Goal: Answer question/provide support: Share knowledge or assist other users

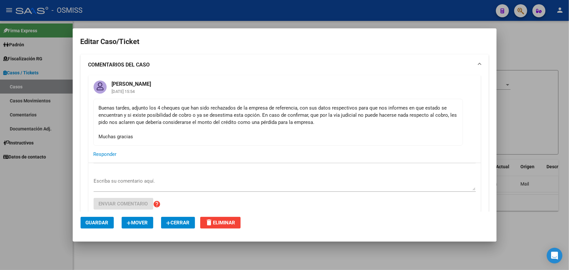
drag, startPoint x: 106, startPoint y: 105, endPoint x: 324, endPoint y: 112, distance: 217.9
click at [300, 112] on div "Buenas tardes, adjunto los 4 cheques que han sido rechazados de la empresa de r…" at bounding box center [278, 122] width 359 height 36
click at [324, 112] on div "Buenas tardes, adjunto los 4 cheques que han sido rechazados de la empresa de r…" at bounding box center [278, 122] width 359 height 36
drag, startPoint x: 140, startPoint y: 105, endPoint x: 380, endPoint y: 114, distance: 241.1
click at [378, 110] on div "Buenas tardes, adjunto los 4 cheques que han sido rechazados de la empresa de r…" at bounding box center [278, 122] width 359 height 36
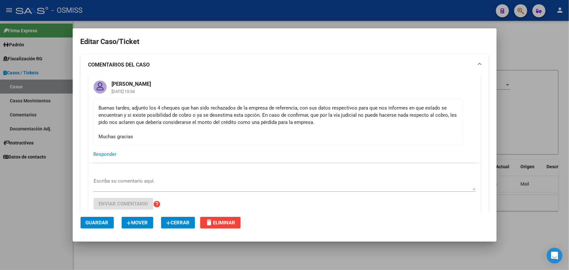
click at [385, 136] on div "Buenas tardes, adjunto los 4 cheques que han sido rechazados de la empresa de r…" at bounding box center [278, 122] width 359 height 36
drag, startPoint x: 230, startPoint y: 106, endPoint x: 377, endPoint y: 113, distance: 146.8
click at [377, 113] on div "Buenas tardes, adjunto los 4 cheques que han sido rechazados de la empresa de r…" at bounding box center [278, 122] width 359 height 36
click at [414, 113] on div "Buenas tardes, adjunto los 4 cheques que han sido rechazados de la empresa de r…" at bounding box center [278, 122] width 359 height 36
drag, startPoint x: 358, startPoint y: 108, endPoint x: 306, endPoint y: 116, distance: 52.8
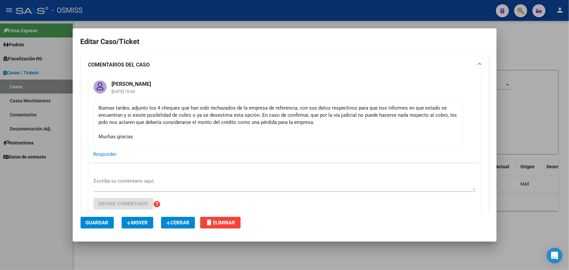
click at [306, 116] on div "Buenas tardes, adjunto los 4 cheques que han sido rechazados de la empresa de r…" at bounding box center [278, 122] width 359 height 36
click at [306, 124] on div "Buenas tardes, adjunto los 4 cheques que han sido rechazados de la empresa de r…" at bounding box center [278, 122] width 359 height 36
drag, startPoint x: 248, startPoint y: 114, endPoint x: 349, endPoint y: 116, distance: 101.7
click at [341, 115] on div "Buenas tardes, adjunto los 4 cheques que han sido rechazados de la empresa de r…" at bounding box center [278, 122] width 359 height 36
click at [366, 117] on div "Buenas tardes, adjunto los 4 cheques que han sido rechazados de la empresa de r…" at bounding box center [278, 122] width 359 height 36
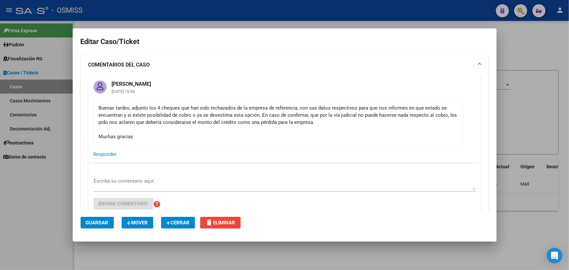
drag, startPoint x: 258, startPoint y: 111, endPoint x: 411, endPoint y: 116, distance: 153.6
click at [411, 116] on div "Buenas tardes, adjunto los 4 cheques que han sido rechazados de la empresa de r…" at bounding box center [278, 122] width 359 height 36
click at [165, 118] on div "Buenas tardes, adjunto los 4 cheques que han sido rechazados de la empresa de r…" at bounding box center [278, 122] width 359 height 36
drag, startPoint x: 111, startPoint y: 116, endPoint x: 213, endPoint y: 122, distance: 101.8
click at [212, 122] on div "Buenas tardes, adjunto los 4 cheques que han sido rechazados de la empresa de r…" at bounding box center [278, 122] width 359 height 36
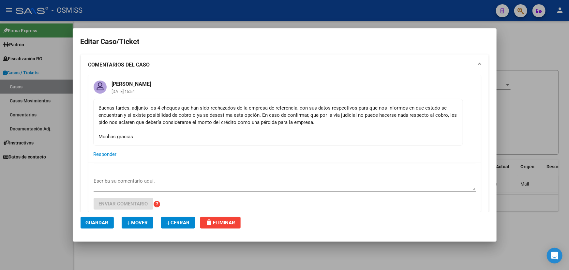
click at [244, 122] on div "Buenas tardes, adjunto los 4 cheques que han sido rechazados de la empresa de r…" at bounding box center [278, 122] width 359 height 36
drag, startPoint x: 188, startPoint y: 120, endPoint x: 309, endPoint y: 121, distance: 121.3
click at [310, 119] on div "Buenas tardes, adjunto los 4 cheques que han sido rechazados de la empresa de r…" at bounding box center [278, 122] width 359 height 36
click at [359, 123] on div "Buenas tardes, adjunto los 4 cheques que han sido rechazados de la empresa de r…" at bounding box center [278, 122] width 359 height 36
drag, startPoint x: 359, startPoint y: 112, endPoint x: 387, endPoint y: 120, distance: 28.4
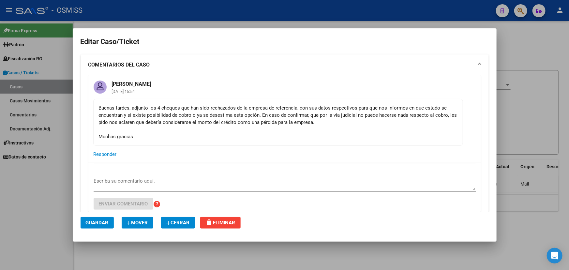
click at [374, 113] on div "Buenas tardes, adjunto los 4 cheques que han sido rechazados de la empresa de r…" at bounding box center [278, 122] width 359 height 36
click at [387, 121] on div "Buenas tardes, adjunto los 4 cheques que han sido rechazados de la empresa de r…" at bounding box center [278, 122] width 359 height 36
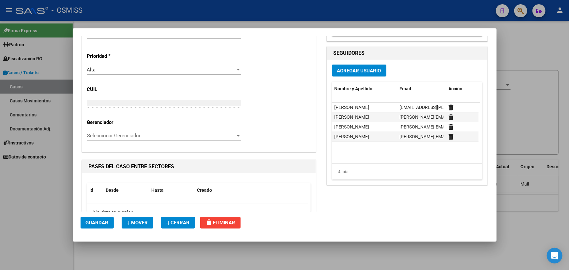
scroll to position [240, 0]
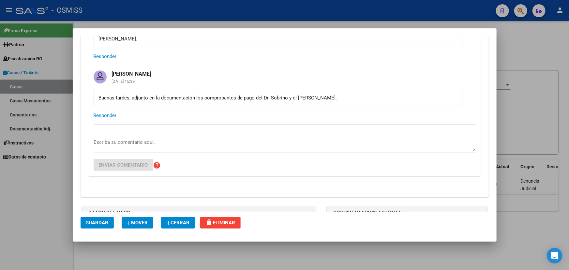
scroll to position [178, 0]
drag, startPoint x: 131, startPoint y: 91, endPoint x: 289, endPoint y: 91, distance: 158.4
click at [289, 95] on div "Buenas tardes, adjunto en la documentación los comprobantes de pago del Dr. Sob…" at bounding box center [278, 98] width 359 height 7
click at [336, 95] on div "Buenas tardes, adjunto en la documentación los comprobantes de pago del Dr. Sob…" at bounding box center [278, 98] width 359 height 7
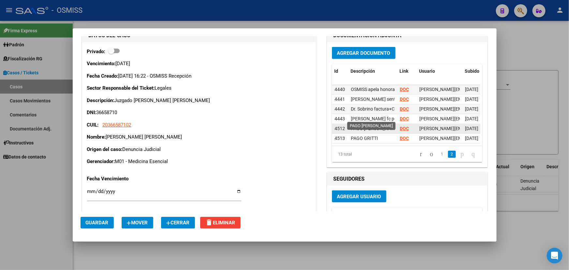
scroll to position [0, 1]
drag, startPoint x: 357, startPoint y: 114, endPoint x: 346, endPoint y: 120, distance: 12.5
click at [348, 124] on datatable-body-cell "PAGO SOBRINO RAUL" at bounding box center [372, 128] width 49 height 9
click at [358, 126] on span "PAGO SOBRINO RAUL" at bounding box center [375, 128] width 48 height 5
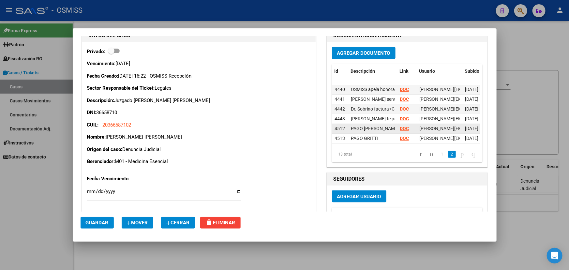
click at [400, 126] on strong "DOC" at bounding box center [404, 128] width 9 height 5
click at [401, 136] on strong "DOC" at bounding box center [404, 138] width 9 height 5
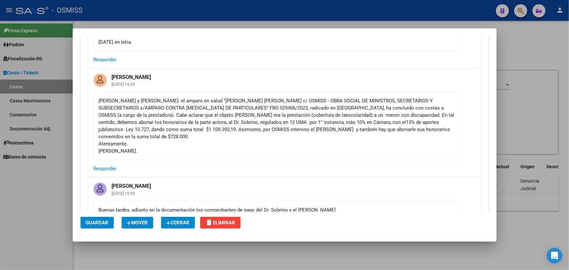
scroll to position [59, 0]
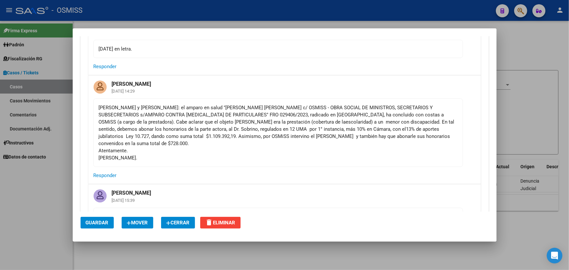
drag, startPoint x: 219, startPoint y: 114, endPoint x: 190, endPoint y: 116, distance: 29.1
click at [190, 116] on div "Hola Myriam y Aldana: el amparo en salud "LAZZARO, JUAN JOSE c/ OSMISS - OBRA S…" at bounding box center [278, 132] width 359 height 57
copy div "029406/2023"
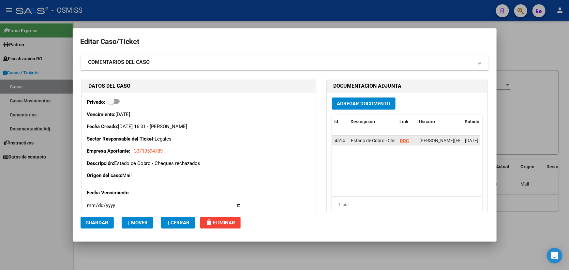
click at [402, 140] on strong "DOC" at bounding box center [404, 140] width 9 height 5
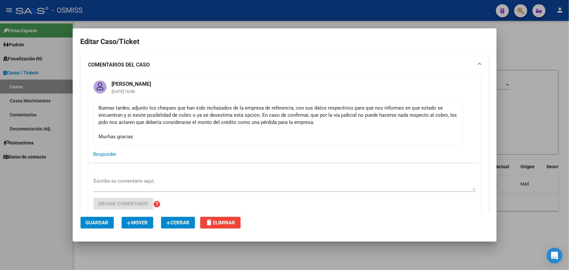
drag, startPoint x: 152, startPoint y: 108, endPoint x: 316, endPoint y: 105, distance: 163.7
click at [302, 101] on mat-card-content "Buenas tardes, adjunto los cheques que han sido rechazados de la empresa de ref…" at bounding box center [278, 122] width 370 height 47
click at [345, 115] on div "Buenas tardes, adjunto los cheques que han sido rechazados de la empresa de ref…" at bounding box center [278, 122] width 359 height 36
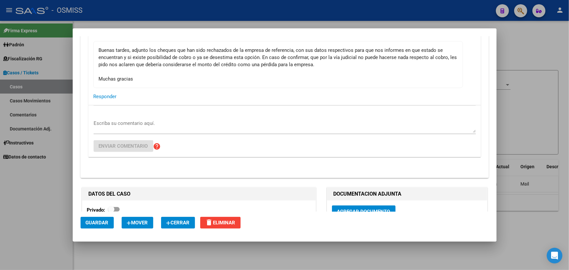
scroll to position [178, 0]
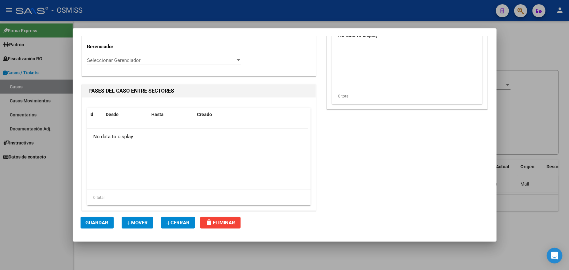
scroll to position [104, 0]
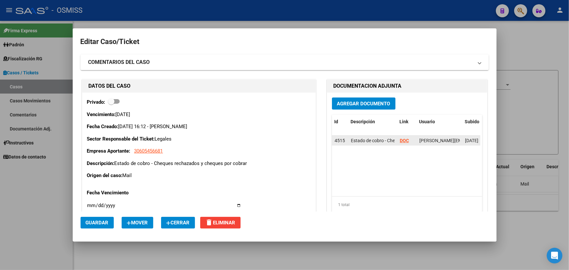
click at [400, 141] on strong "DOC" at bounding box center [404, 140] width 9 height 5
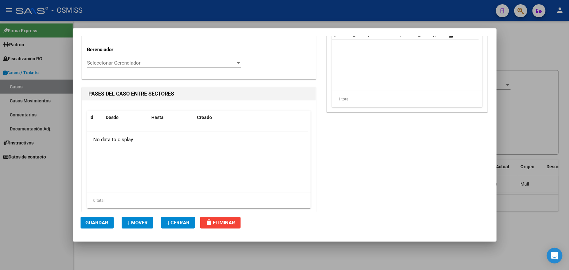
scroll to position [432, 0]
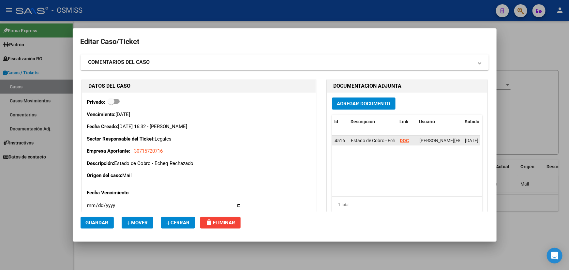
click at [401, 139] on strong "DOC" at bounding box center [404, 140] width 9 height 5
drag, startPoint x: 118, startPoint y: 161, endPoint x: 192, endPoint y: 161, distance: 74.0
click at [192, 161] on p "Descripción: Estado de Cobro - Echeq Rechazado" at bounding box center [199, 163] width 224 height 7
click at [227, 171] on div "Vencimiento: 22/08/2025 Fecha Creado: 14/08/2025 16:32 - Rabuñal Aldana Sector …" at bounding box center [199, 145] width 224 height 68
drag, startPoint x: 206, startPoint y: 168, endPoint x: 117, endPoint y: 163, distance: 89.8
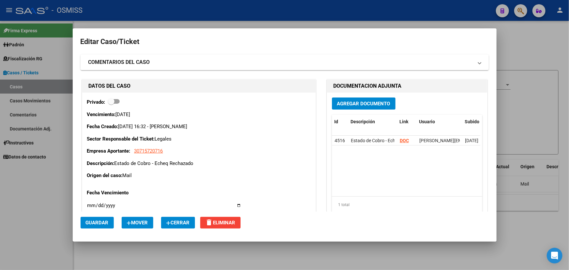
click at [117, 163] on div "Vencimiento: 22/08/2025 Fecha Creado: 14/08/2025 16:32 - Rabuñal Aldana Sector …" at bounding box center [199, 145] width 224 height 68
click at [116, 163] on p "Descripción: Estado de Cobro - Echeq Rechazado" at bounding box center [199, 163] width 224 height 7
drag, startPoint x: 115, startPoint y: 163, endPoint x: 194, endPoint y: 165, distance: 78.9
click at [185, 164] on p "Descripción: Estado de Cobro - Echeq Rechazado" at bounding box center [199, 163] width 224 height 7
click at [199, 165] on p "Descripción: Estado de Cobro - Echeq Rechazado" at bounding box center [199, 163] width 224 height 7
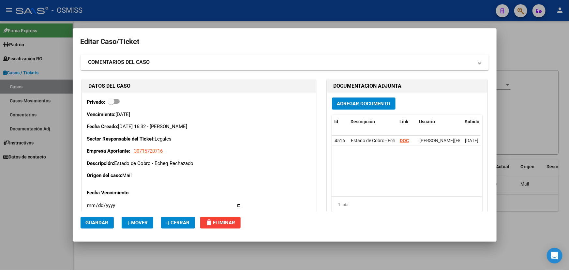
drag, startPoint x: 199, startPoint y: 165, endPoint x: 115, endPoint y: 164, distance: 84.1
click at [115, 164] on p "Descripción: Estado de Cobro - Echeq Rechazado" at bounding box center [199, 163] width 224 height 7
click at [143, 170] on div "Vencimiento: 22/08/2025 Fecha Creado: 14/08/2025 16:32 - Rabuñal Aldana Sector …" at bounding box center [199, 145] width 224 height 68
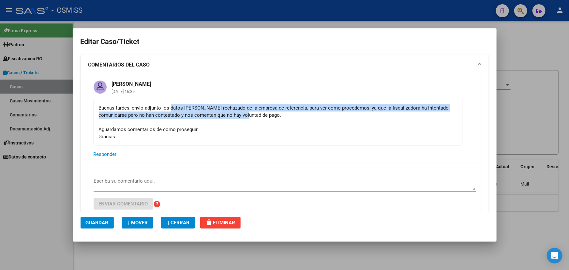
drag, startPoint x: 200, startPoint y: 115, endPoint x: 258, endPoint y: 111, distance: 58.2
click at [258, 111] on div "Buenas tardes, envio adjunto los datos [PERSON_NAME] rechazado de la empresa de…" at bounding box center [278, 122] width 359 height 36
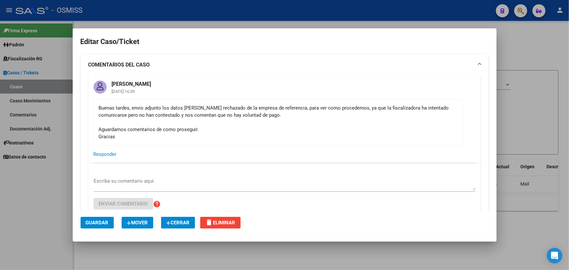
click at [307, 115] on div "Buenas tardes, envio adjunto los datos [PERSON_NAME] rechazado de la empresa de…" at bounding box center [278, 122] width 359 height 36
drag, startPoint x: 231, startPoint y: 108, endPoint x: 361, endPoint y: 108, distance: 129.7
click at [361, 108] on div "Buenas tardes, envio adjunto los datos [PERSON_NAME] rechazado de la empresa de…" at bounding box center [278, 122] width 359 height 36
click at [399, 111] on div "Buenas tardes, envio adjunto los datos [PERSON_NAME] rechazado de la empresa de…" at bounding box center [278, 122] width 359 height 36
drag, startPoint x: 324, startPoint y: 108, endPoint x: 431, endPoint y: 107, distance: 106.9
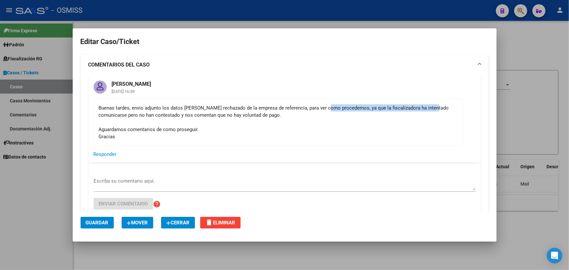
click at [431, 107] on div "Buenas tardes, envio adjunto los datos [PERSON_NAME] rechazado de la empresa de…" at bounding box center [278, 122] width 359 height 36
click at [439, 110] on div "Buenas tardes, envio adjunto los datos [PERSON_NAME] rechazado de la empresa de…" at bounding box center [278, 122] width 359 height 36
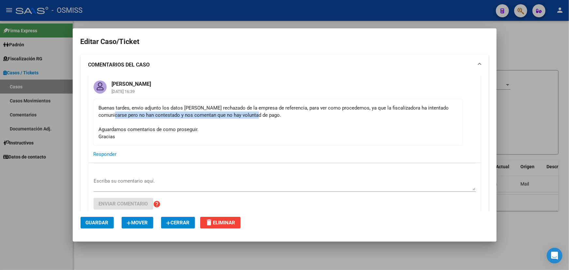
drag, startPoint x: 123, startPoint y: 116, endPoint x: 279, endPoint y: 114, distance: 155.8
click at [269, 114] on div "Buenas tardes, envio adjunto los datos [PERSON_NAME] rechazado de la empresa de…" at bounding box center [278, 122] width 359 height 36
click at [311, 111] on div "Buenas tardes, envio adjunto los datos [PERSON_NAME] rechazado de la empresa de…" at bounding box center [278, 122] width 359 height 36
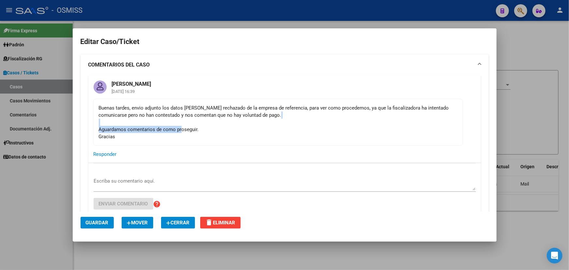
drag, startPoint x: 182, startPoint y: 126, endPoint x: 205, endPoint y: 128, distance: 23.2
click at [200, 127] on mat-card-content "Buenas tardes, envio adjunto los datos [PERSON_NAME] rechazado de la empresa de…" at bounding box center [278, 122] width 370 height 47
click at [205, 128] on div "Buenas tardes, envio adjunto los datos [PERSON_NAME] rechazado de la empresa de…" at bounding box center [278, 122] width 359 height 36
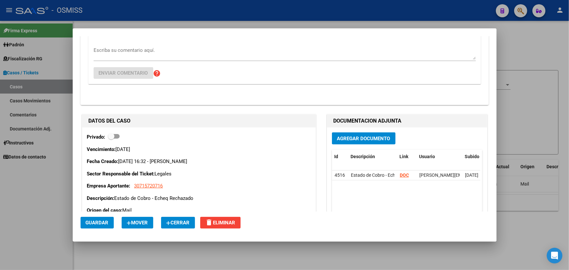
scroll to position [178, 0]
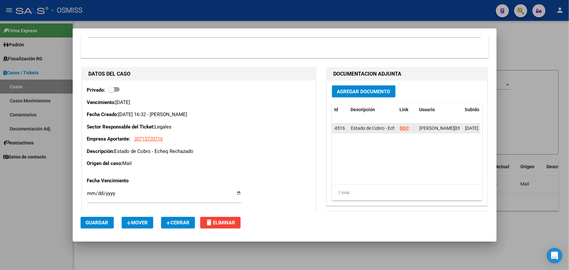
click at [401, 127] on strong "DOC" at bounding box center [404, 127] width 9 height 5
